Goal: Check status: Check status

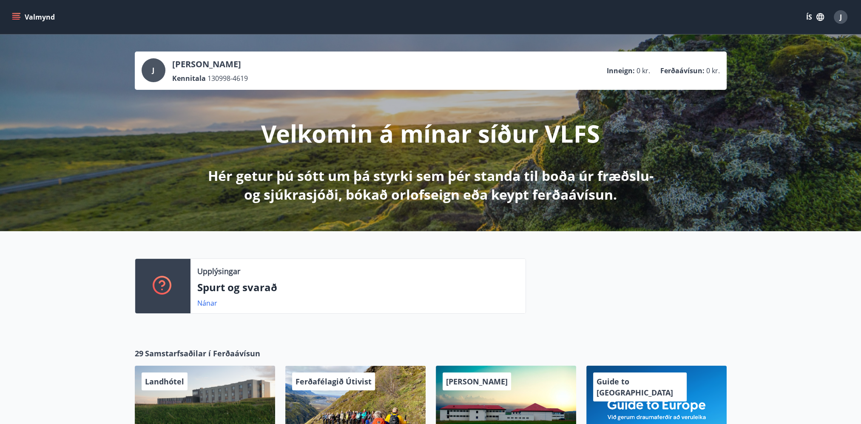
click at [12, 17] on icon "menu" at bounding box center [16, 17] width 9 height 9
click at [814, 16] on button "ÍS" at bounding box center [815, 16] width 27 height 15
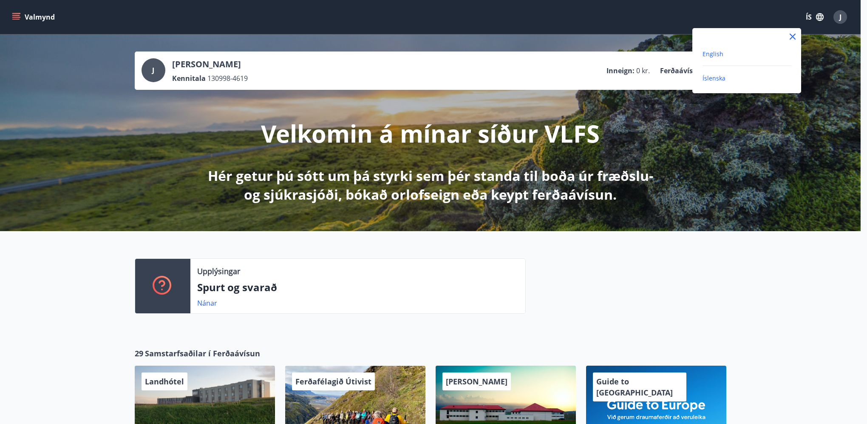
click at [721, 54] on span "English" at bounding box center [713, 54] width 21 height 8
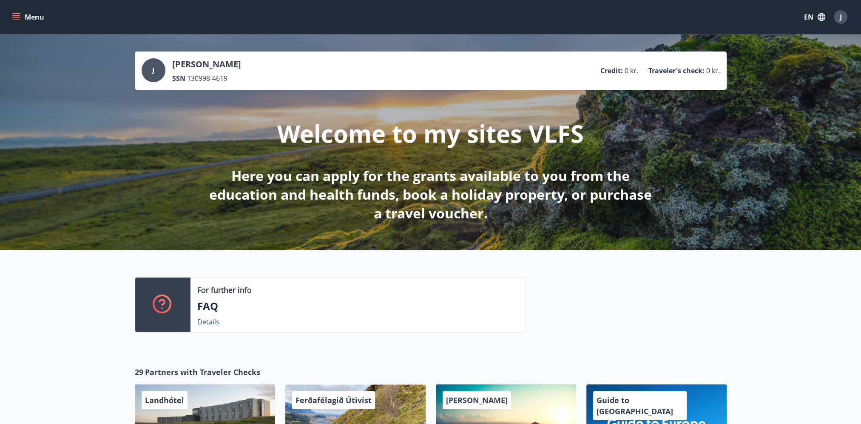
click at [12, 22] on button "Menu" at bounding box center [28, 16] width 37 height 15
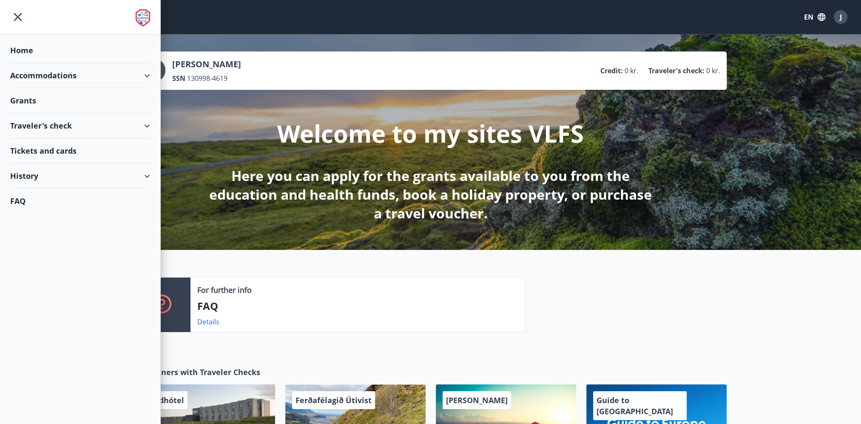
click at [45, 63] on div "Grants" at bounding box center [80, 50] width 140 height 25
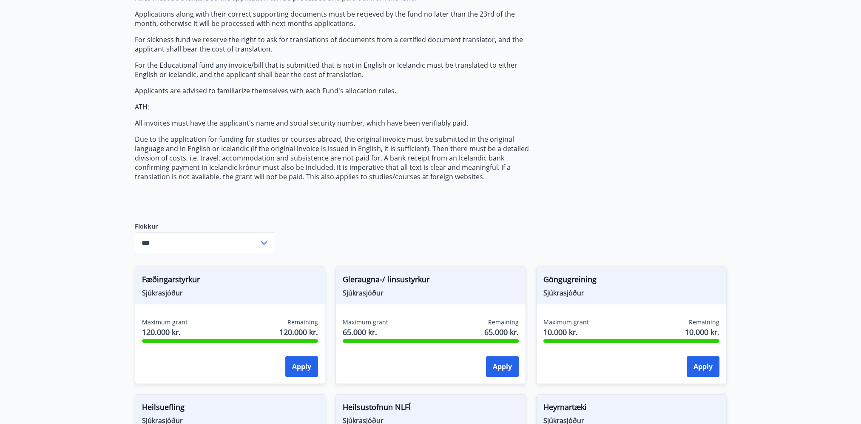
scroll to position [49, 0]
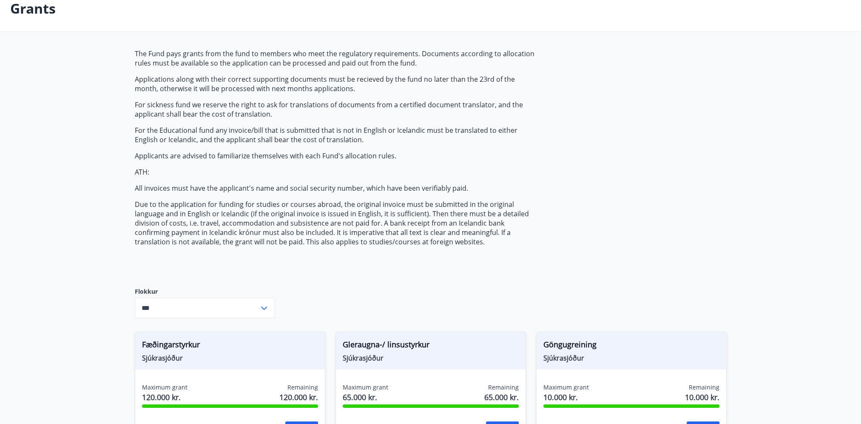
click at [258, 304] on input "***" at bounding box center [197, 307] width 124 height 21
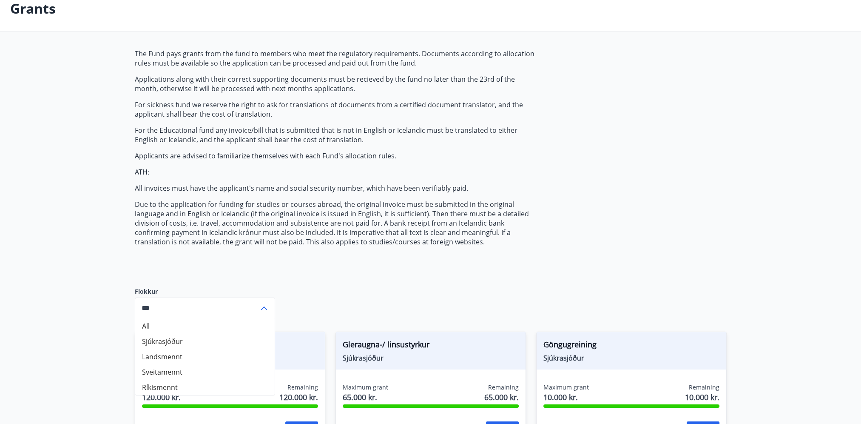
click at [187, 364] on li "Sveitamennt" at bounding box center [204, 371] width 139 height 15
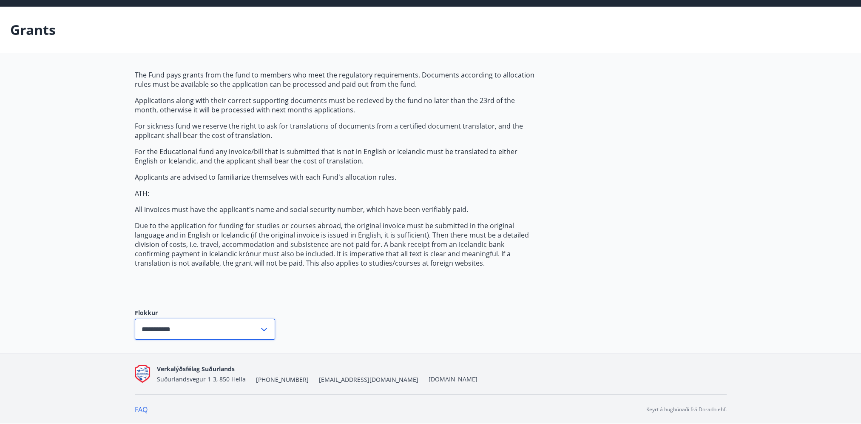
click at [241, 330] on input "**********" at bounding box center [197, 328] width 124 height 21
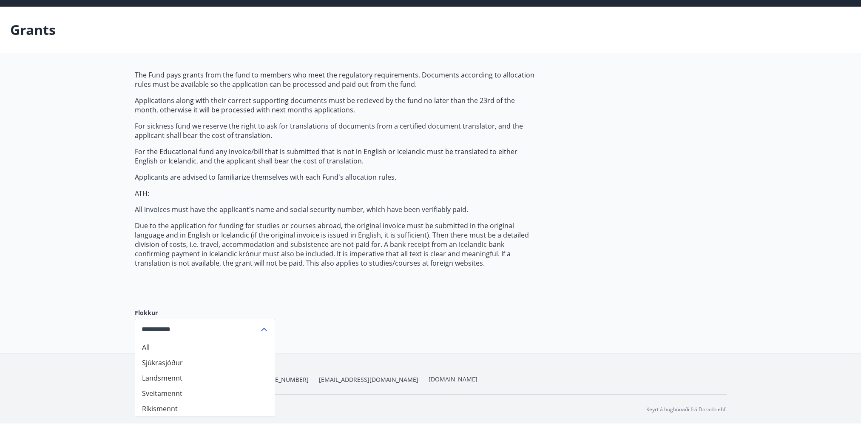
click at [189, 345] on li "All" at bounding box center [204, 346] width 139 height 15
type input "***"
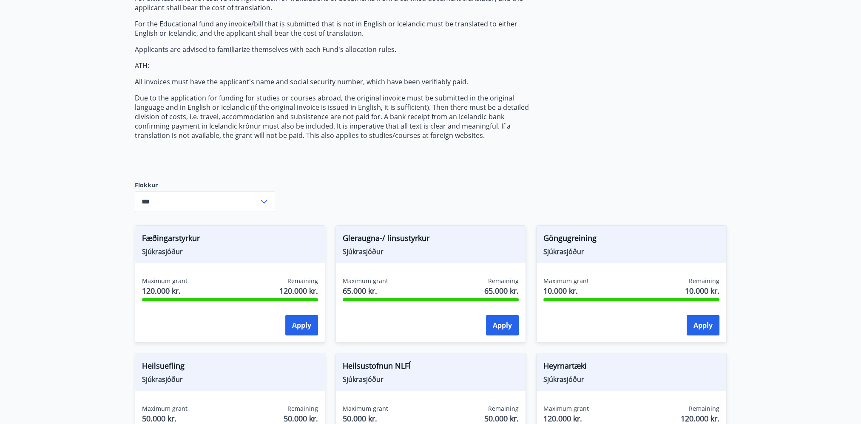
scroll to position [0, 0]
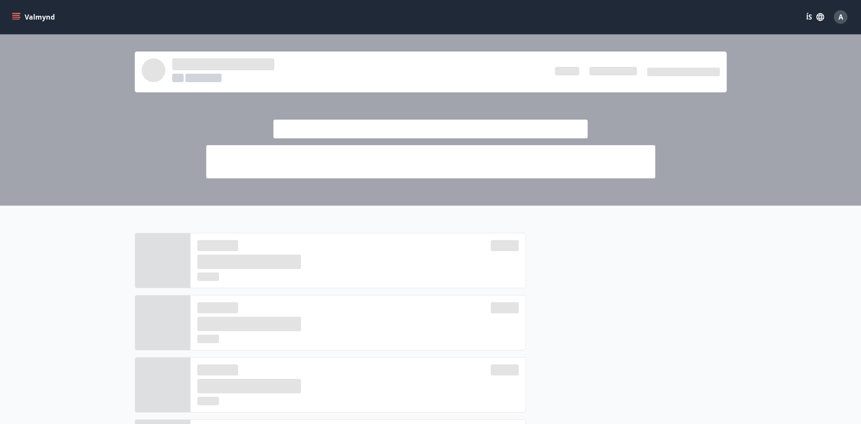
click at [19, 18] on icon "menu" at bounding box center [16, 17] width 9 height 9
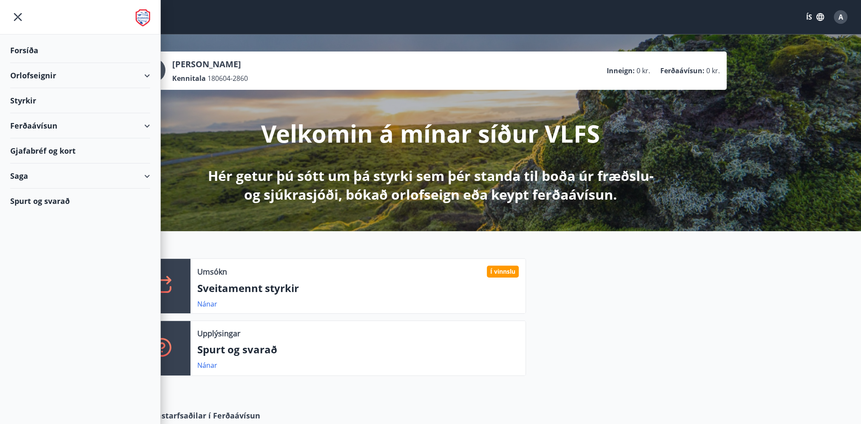
click at [33, 172] on div "Saga" at bounding box center [80, 175] width 140 height 25
click at [30, 227] on div "Umsóknir" at bounding box center [80, 233] width 126 height 18
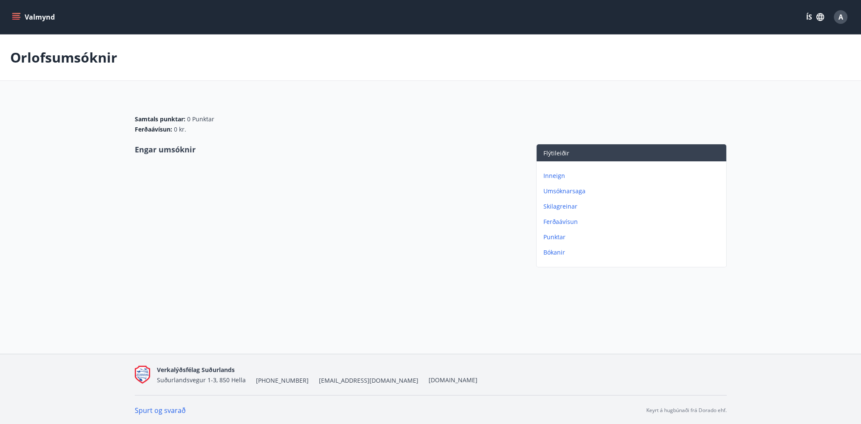
click at [14, 15] on icon "menu" at bounding box center [16, 15] width 8 height 1
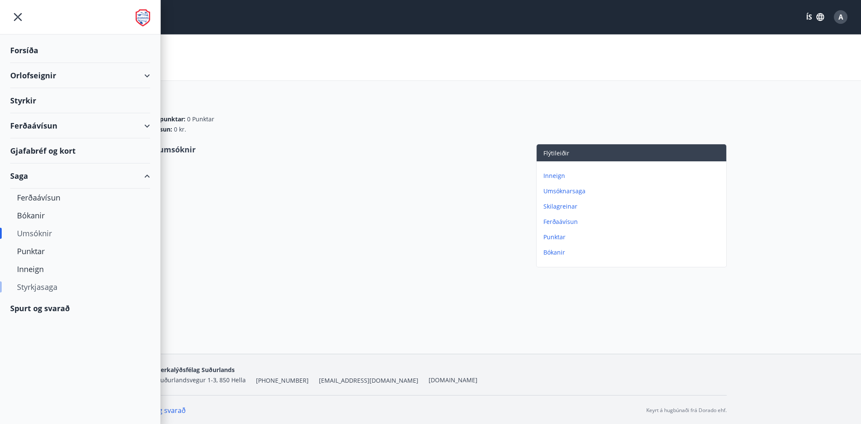
click at [38, 291] on div "Styrkjasaga" at bounding box center [80, 287] width 126 height 18
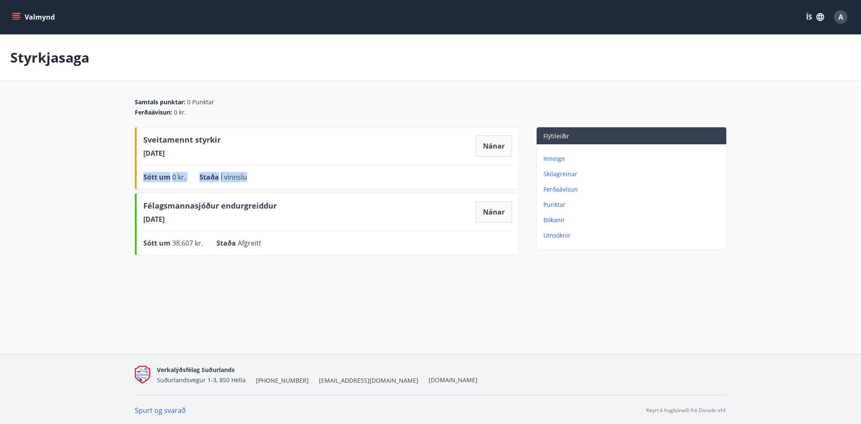
drag, startPoint x: 267, startPoint y: 176, endPoint x: 138, endPoint y: 173, distance: 128.9
click at [138, 173] on div "Sveitamennt styrkir 21.08.2025 Nánar Sótt um 0 kr. Staða Í vinnslu Nánar" at bounding box center [327, 158] width 384 height 63
drag, startPoint x: 138, startPoint y: 173, endPoint x: 298, endPoint y: 182, distance: 159.7
click at [298, 182] on div "Sveitamennt styrkir 21.08.2025 Nánar Sótt um 0 kr. Staða Í vinnslu Nánar" at bounding box center [327, 158] width 384 height 63
click at [265, 172] on div "Sótt um 0 kr. Staða Í vinnslu Nánar" at bounding box center [327, 177] width 369 height 10
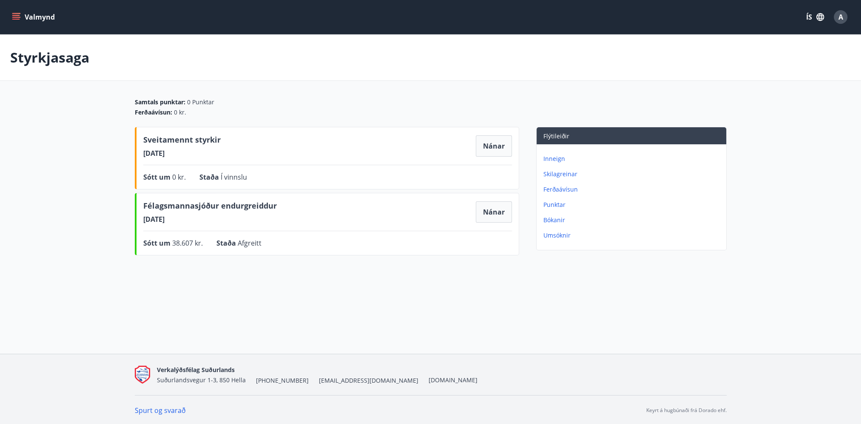
click at [13, 18] on icon "menu" at bounding box center [16, 17] width 9 height 9
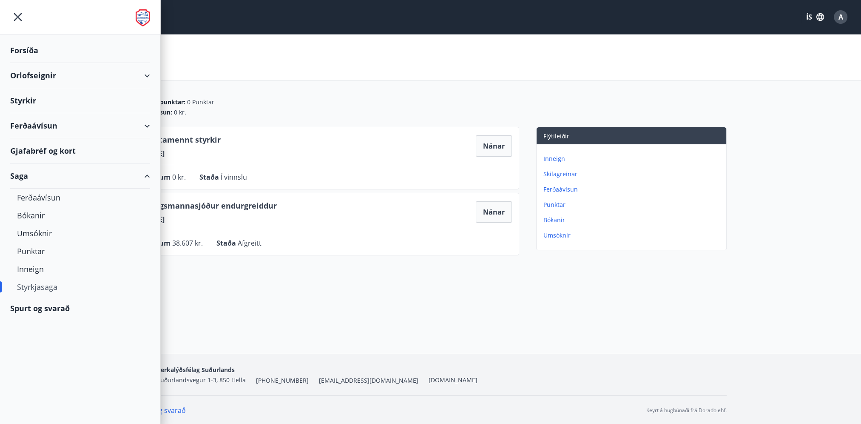
click at [33, 285] on div "Styrkjasaga" at bounding box center [80, 287] width 126 height 18
click at [251, 316] on div "Valmynd ÍS A Styrkjasaga Samtals punktar : 0 Punktar Ferðaávísun : 0 kr. Sveita…" at bounding box center [430, 176] width 861 height 353
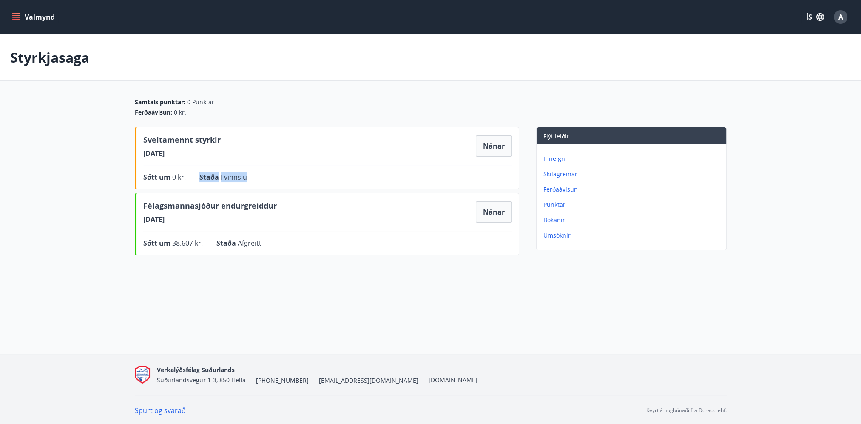
drag, startPoint x: 199, startPoint y: 175, endPoint x: 264, endPoint y: 176, distance: 64.7
click at [264, 176] on div "Sótt um 0 kr. Staða Í vinnslu Nánar" at bounding box center [327, 177] width 369 height 10
drag, startPoint x: 264, startPoint y: 176, endPoint x: 313, endPoint y: 182, distance: 49.7
click at [313, 182] on div "Sveitamennt styrkir 21.08.2025 Nánar Sótt um 0 kr. Staða Í vinnslu Nánar" at bounding box center [327, 158] width 384 height 63
